Goal: Transaction & Acquisition: Download file/media

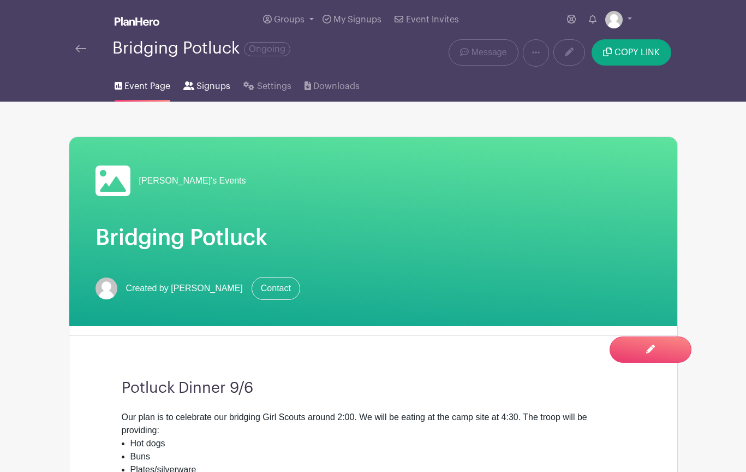
click at [212, 89] on span "Signups" at bounding box center [213, 86] width 34 height 13
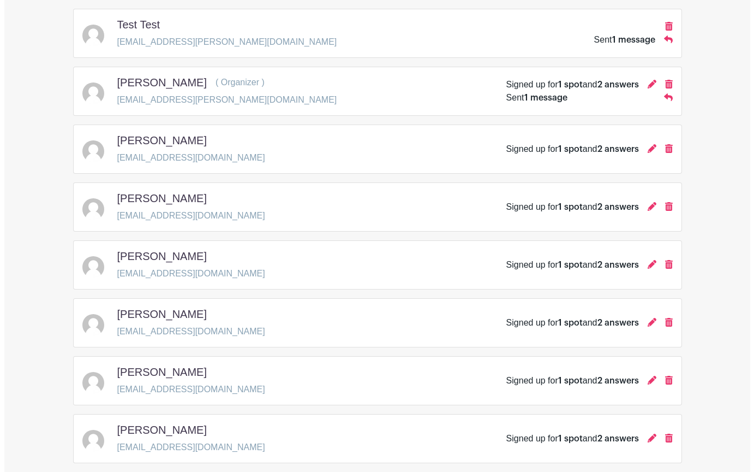
scroll to position [178, 0]
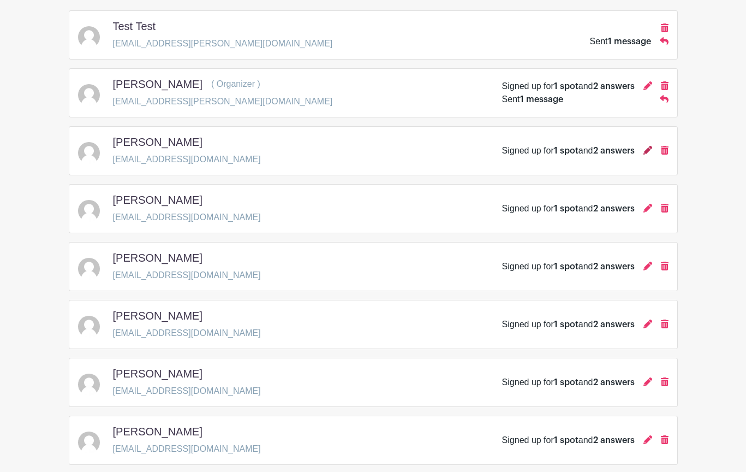
click at [651, 151] on icon at bounding box center [647, 150] width 9 height 9
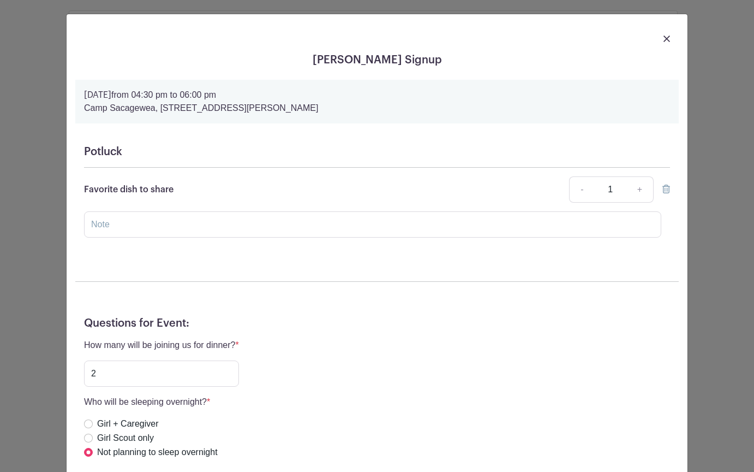
scroll to position [0, 0]
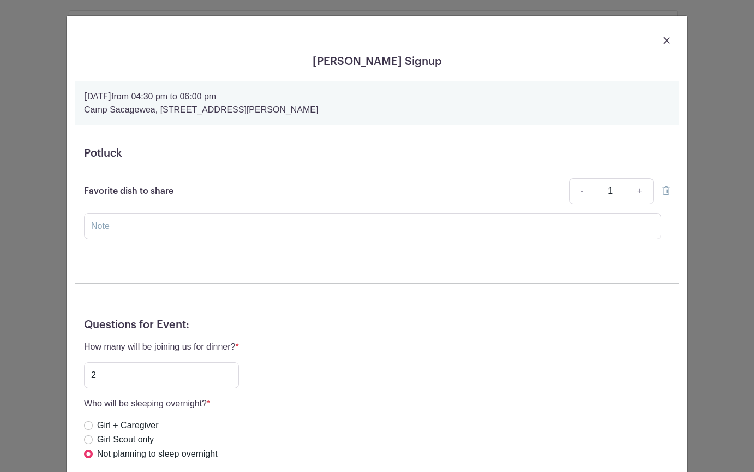
click at [707, 238] on div "[PERSON_NAME] Signup [DATE] 04:30 pm to 06:00 pm [GEOGRAPHIC_DATA], [STREET_ADD…" at bounding box center [377, 236] width 754 height 472
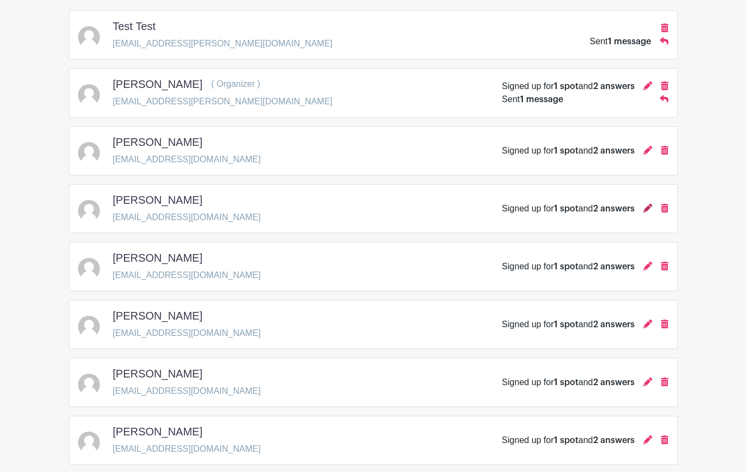
click at [647, 210] on icon at bounding box center [647, 208] width 9 height 9
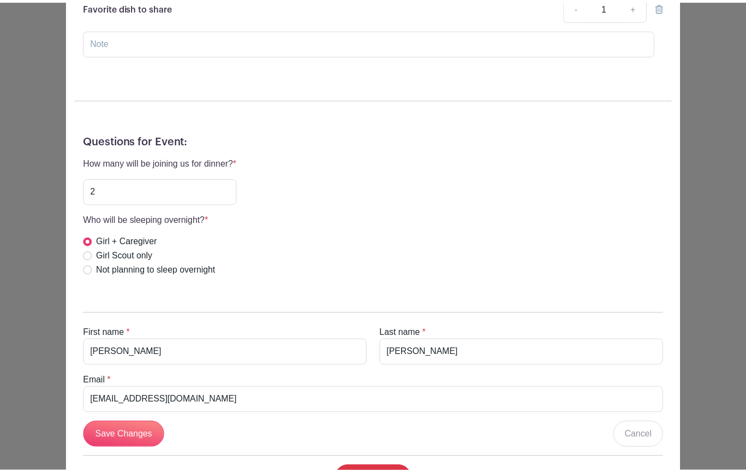
scroll to position [184, 0]
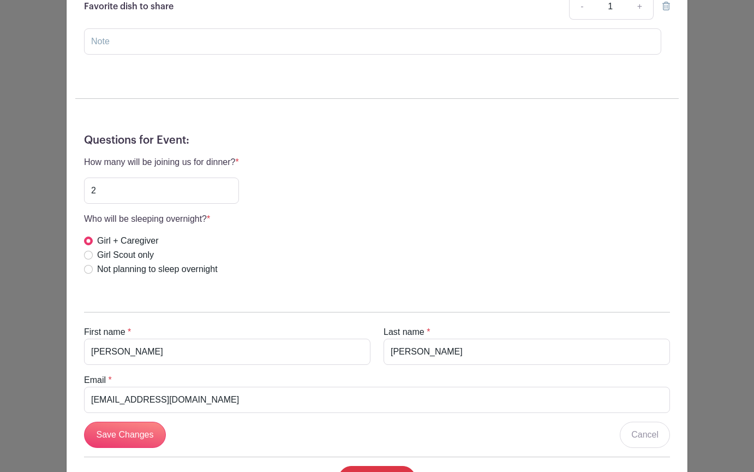
click at [725, 253] on div "[PERSON_NAME] Signup [DATE] 04:30 pm to 06:00 pm [GEOGRAPHIC_DATA], [STREET_ADD…" at bounding box center [377, 236] width 754 height 472
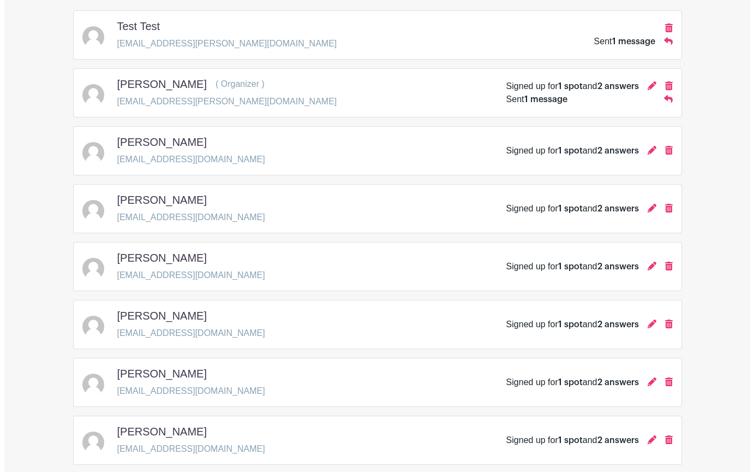
scroll to position [472, 0]
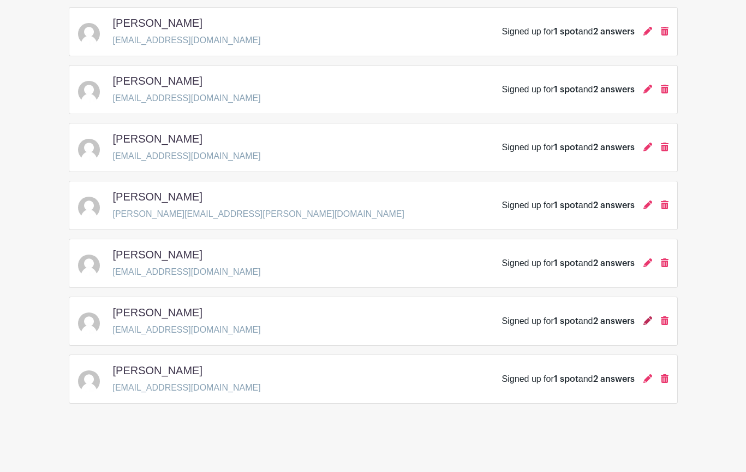
click at [648, 320] on icon at bounding box center [647, 320] width 9 height 9
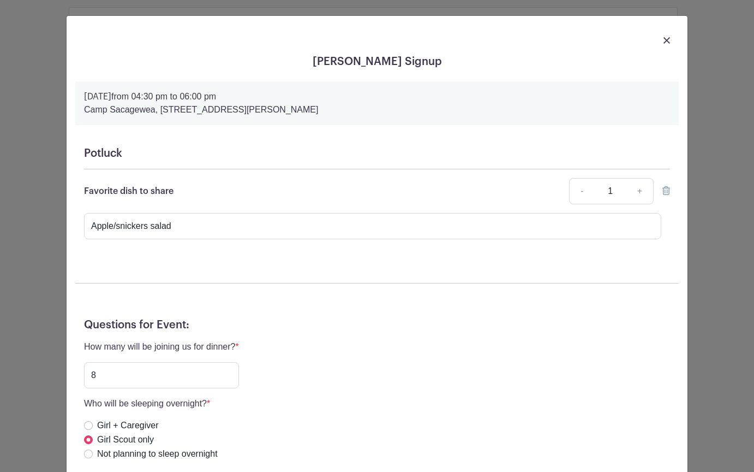
scroll to position [238, 0]
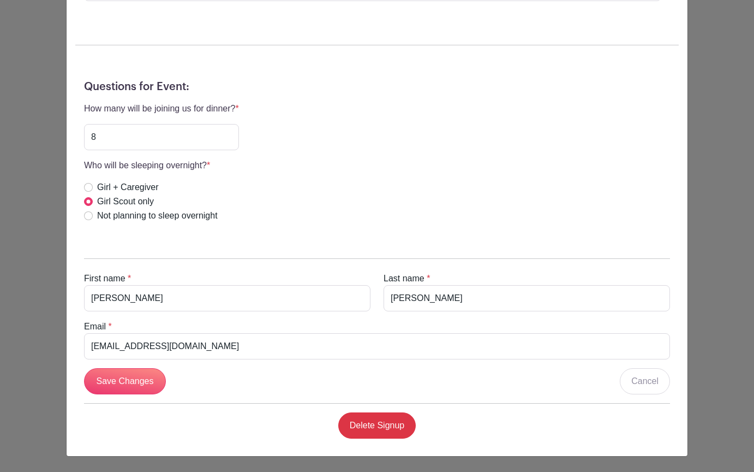
click at [694, 238] on div "[PERSON_NAME] Signup [DATE] 04:30 pm to 06:00 pm [GEOGRAPHIC_DATA], [STREET_ADD…" at bounding box center [377, 236] width 754 height 472
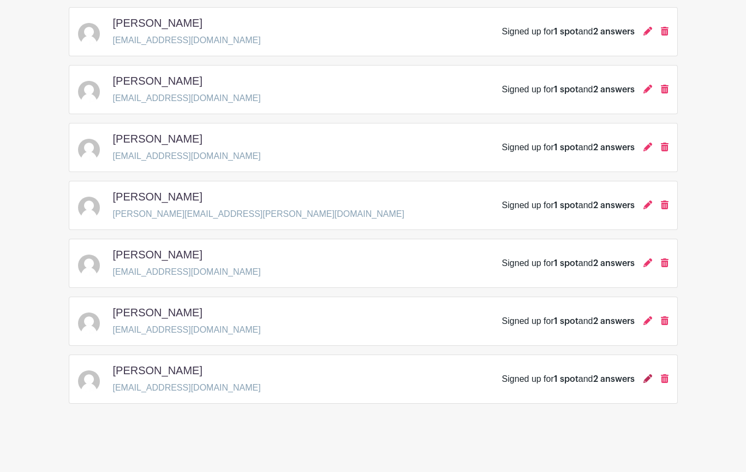
click at [648, 379] on icon at bounding box center [647, 378] width 9 height 9
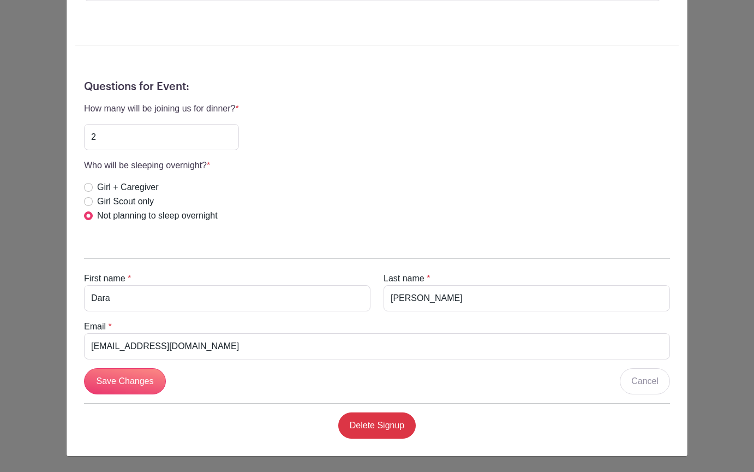
click at [710, 238] on div "[PERSON_NAME] Signup [DATE] 04:30 pm to 06:00 pm [GEOGRAPHIC_DATA], [STREET_ADD…" at bounding box center [377, 236] width 754 height 472
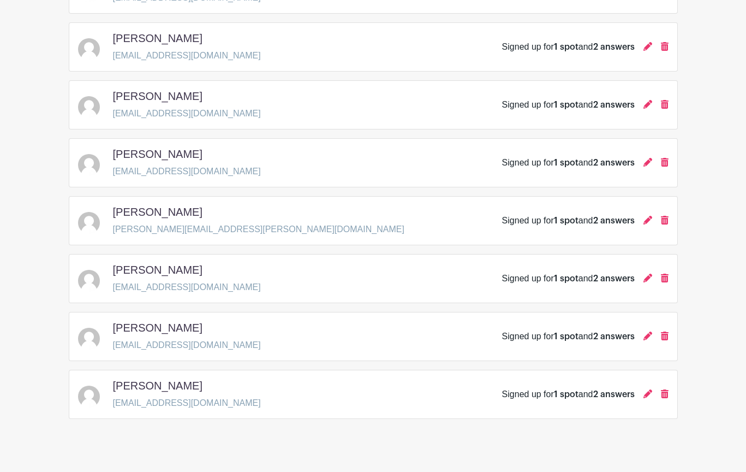
scroll to position [0, 0]
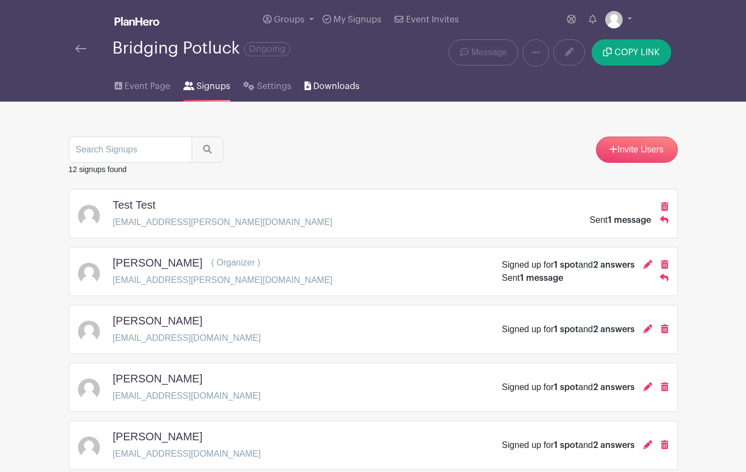
click at [341, 82] on span "Downloads" at bounding box center [336, 86] width 46 height 13
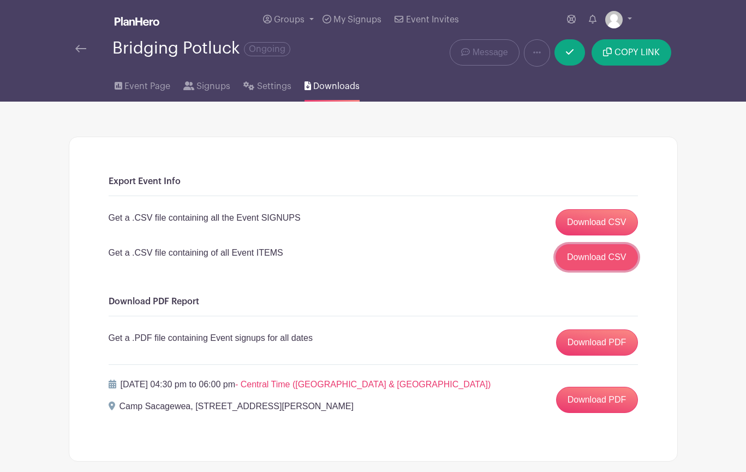
click at [607, 255] on link "Download CSV" at bounding box center [597, 257] width 82 height 26
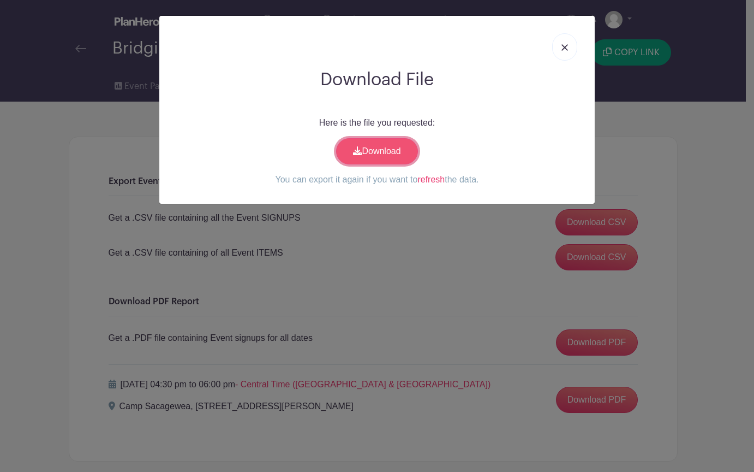
click at [377, 160] on link "Download" at bounding box center [377, 151] width 82 height 26
click at [549, 47] on div at bounding box center [377, 47] width 418 height 45
click at [550, 49] on div at bounding box center [377, 47] width 418 height 45
click at [566, 49] on img at bounding box center [565, 47] width 7 height 7
